Goal: Obtain resource: Obtain resource

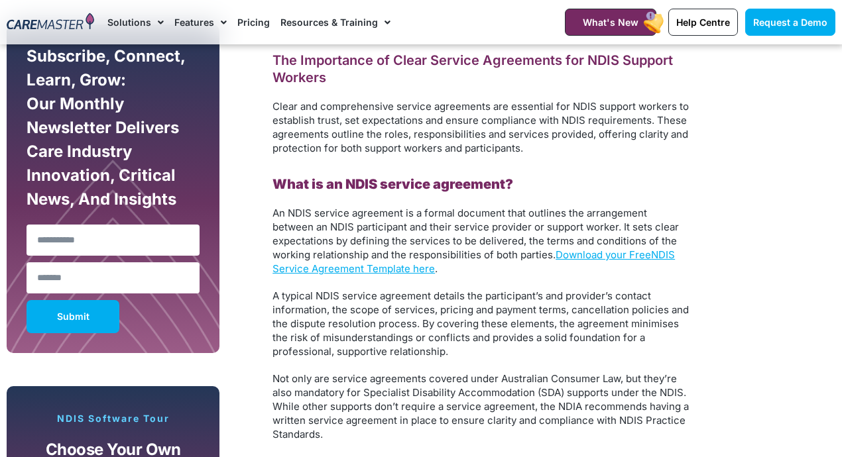
scroll to position [764, 0]
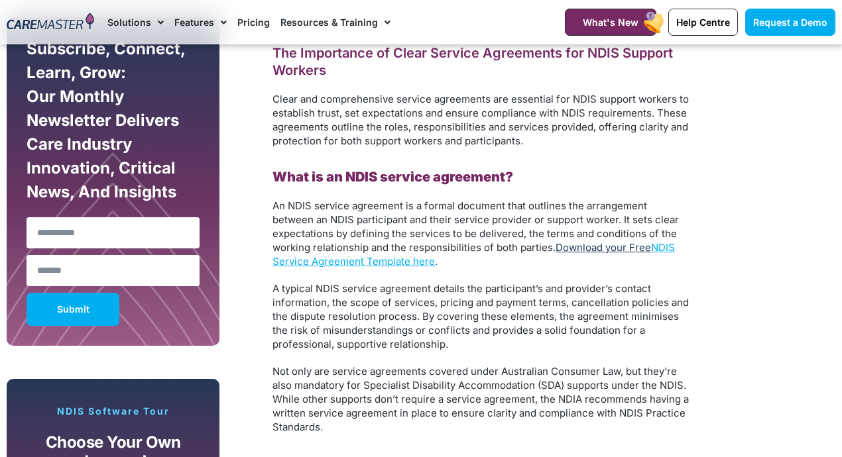
click at [618, 247] on link "Download your Free" at bounding box center [603, 247] width 95 height 13
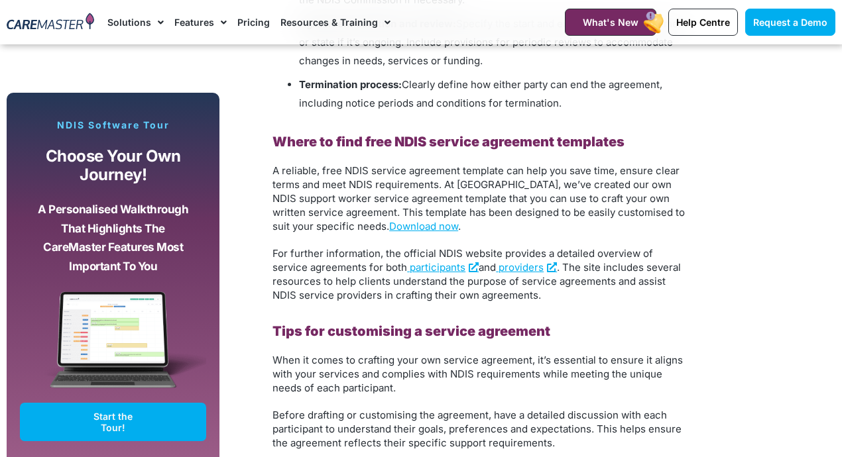
scroll to position [1818, 0]
click at [389, 227] on link "Download now" at bounding box center [423, 225] width 69 height 13
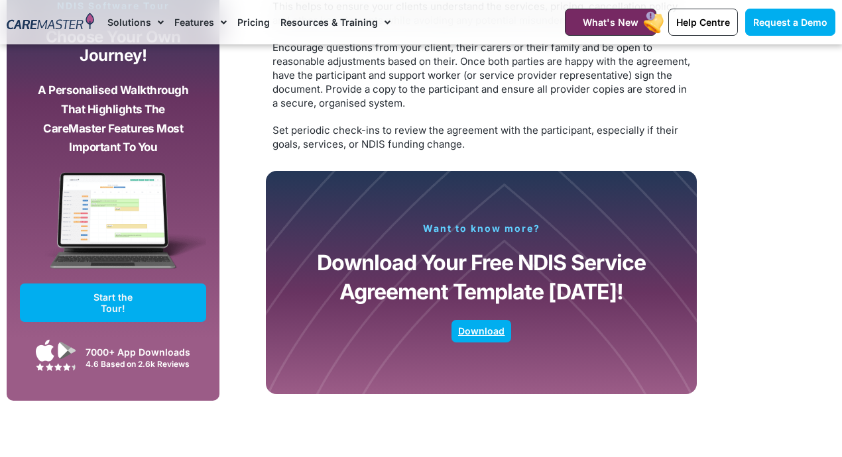
scroll to position [2526, 0]
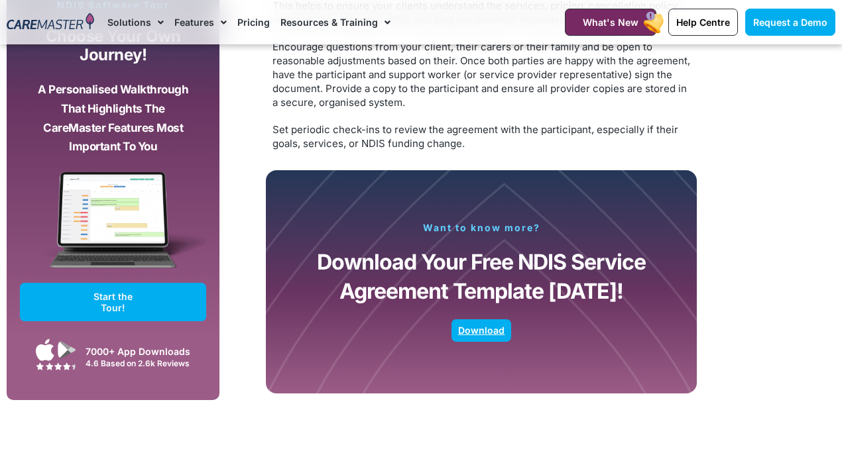
click at [489, 331] on span "Download" at bounding box center [481, 330] width 46 height 7
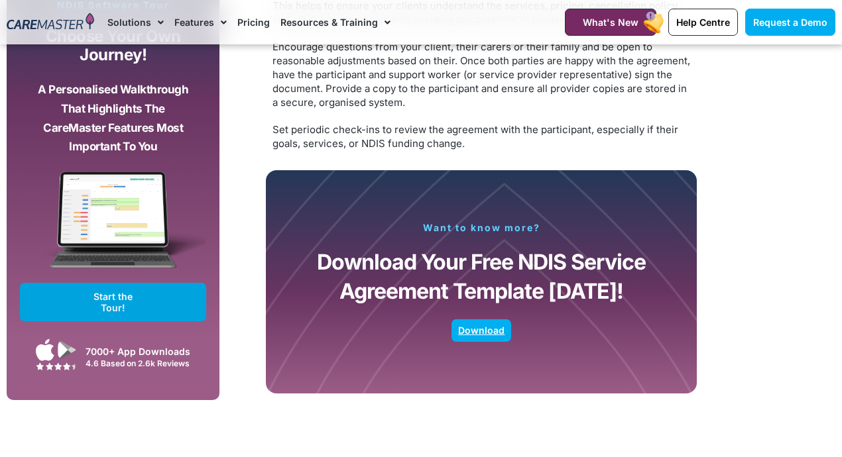
click at [113, 308] on span "Start the Tour!" at bounding box center [113, 302] width 64 height 23
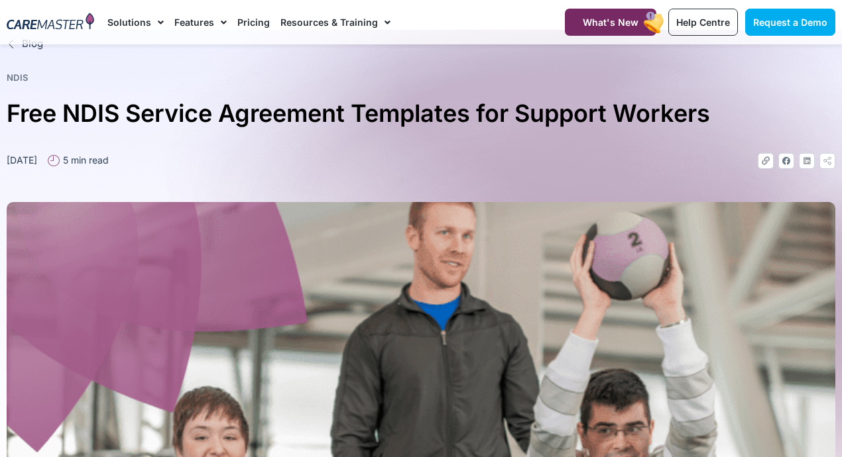
scroll to position [15, 0]
click at [249, 19] on link "Pricing" at bounding box center [253, 22] width 32 height 44
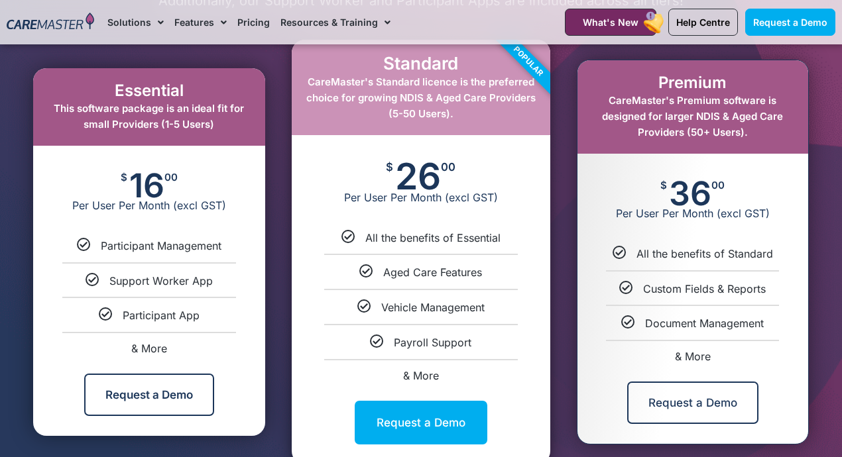
scroll to position [674, 0]
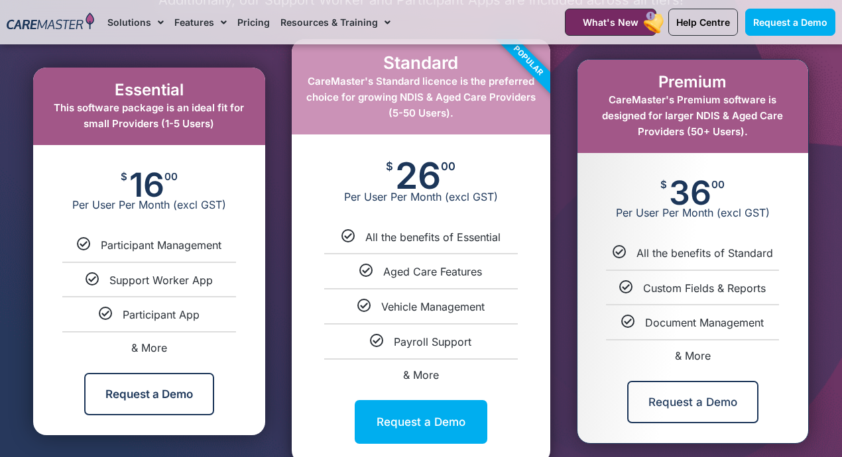
click at [151, 349] on span "& More" at bounding box center [149, 347] width 36 height 13
select select "***"
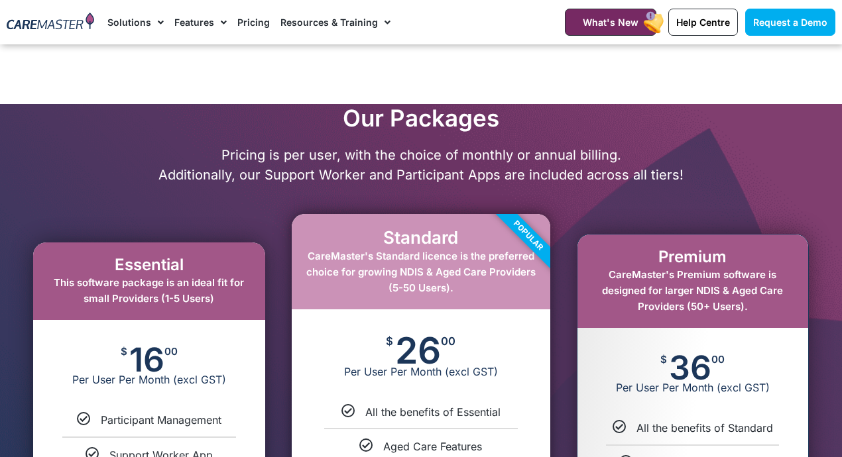
scroll to position [590, 0]
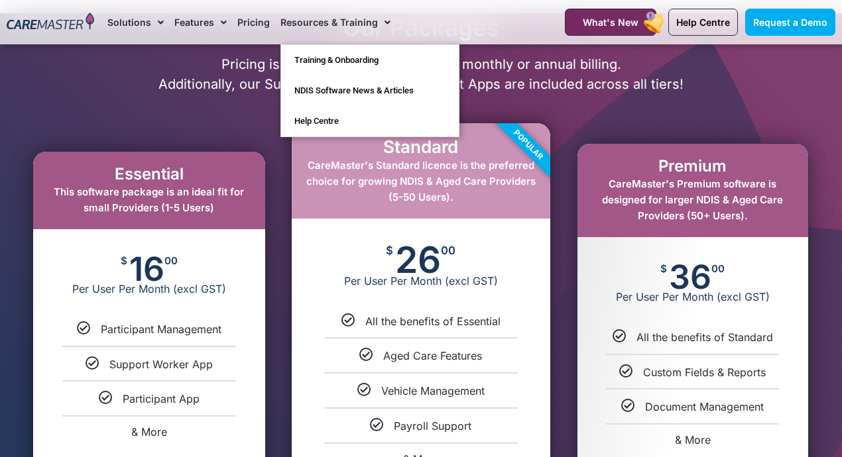
click at [306, 22] on link "Resources & Training" at bounding box center [335, 22] width 110 height 44
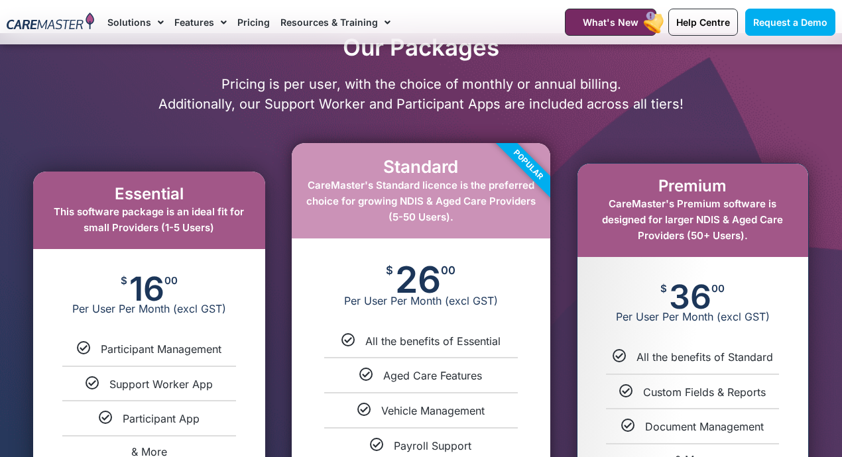
scroll to position [590, 0]
